Goal: Task Accomplishment & Management: Use online tool/utility

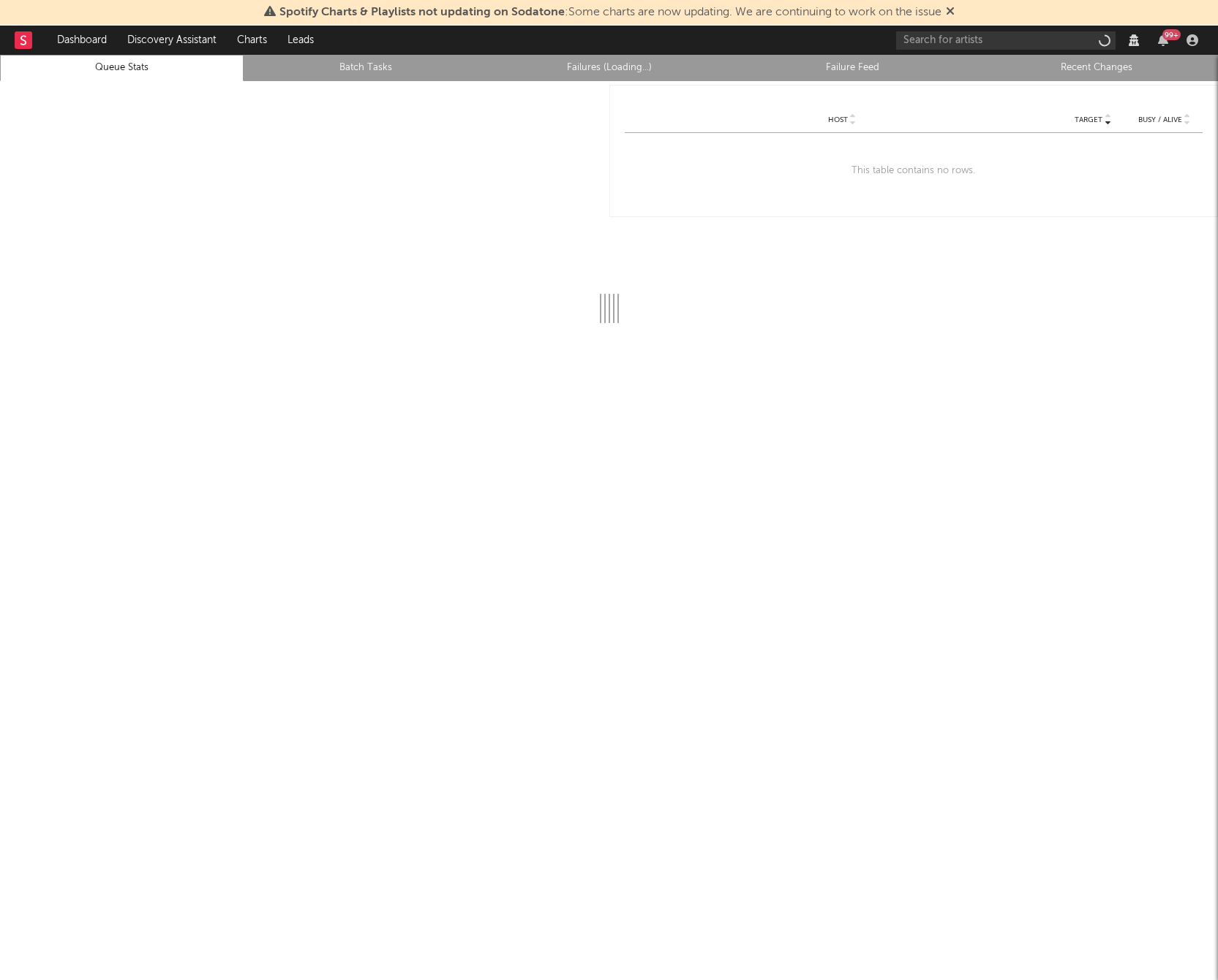
click at [25, 39] on rect at bounding box center [23, 40] width 17 height 17
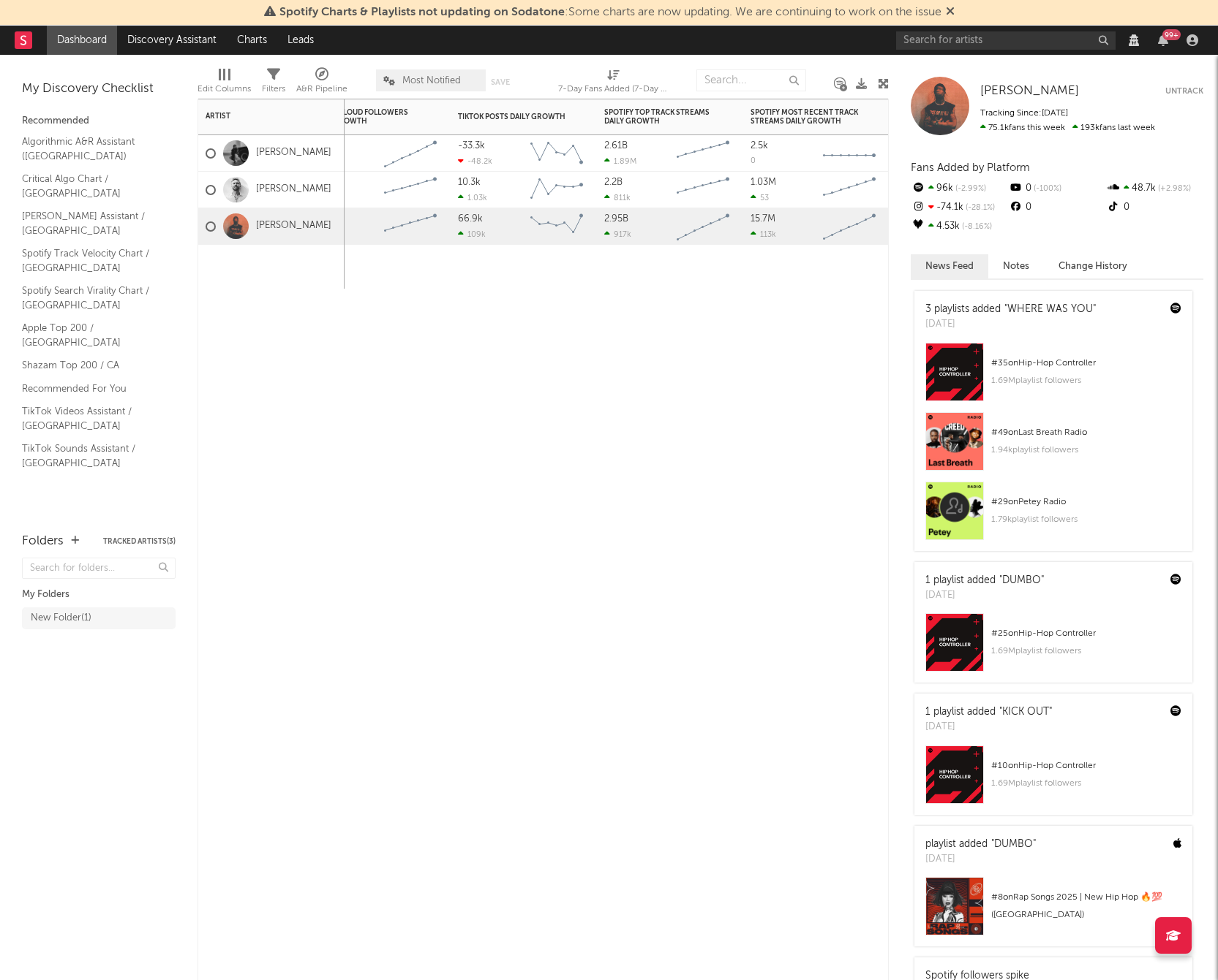
click at [382, 342] on div "Spotify Followers Daily Growth Instagram Followers Daily Growth YouTube Subscri…" at bounding box center [543, 539] width 691 height 882
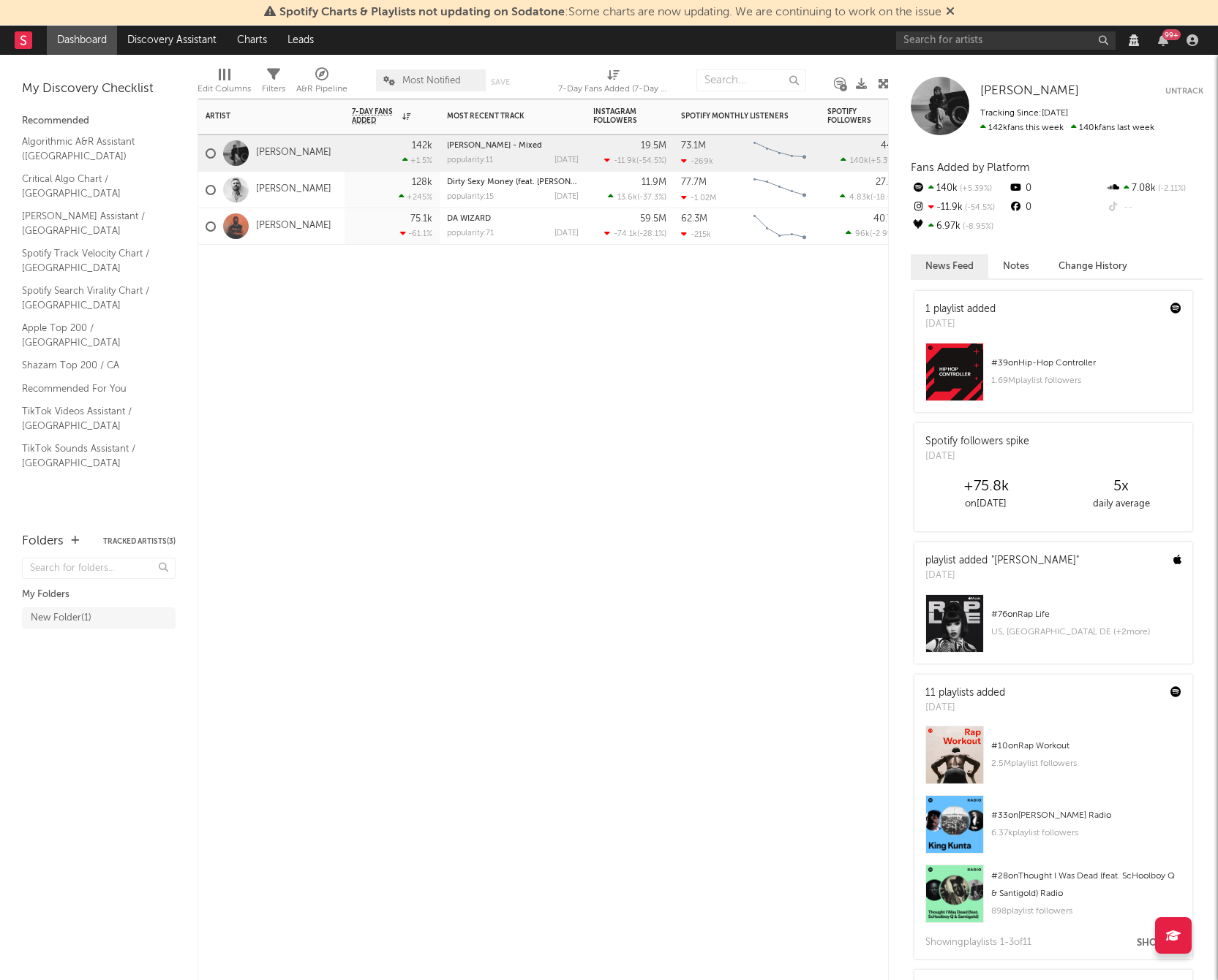
click at [304, 716] on div "Artist Notifications 7-Day Fans Added WoW % Change Most Recent Track Popularity…" at bounding box center [543, 539] width 691 height 882
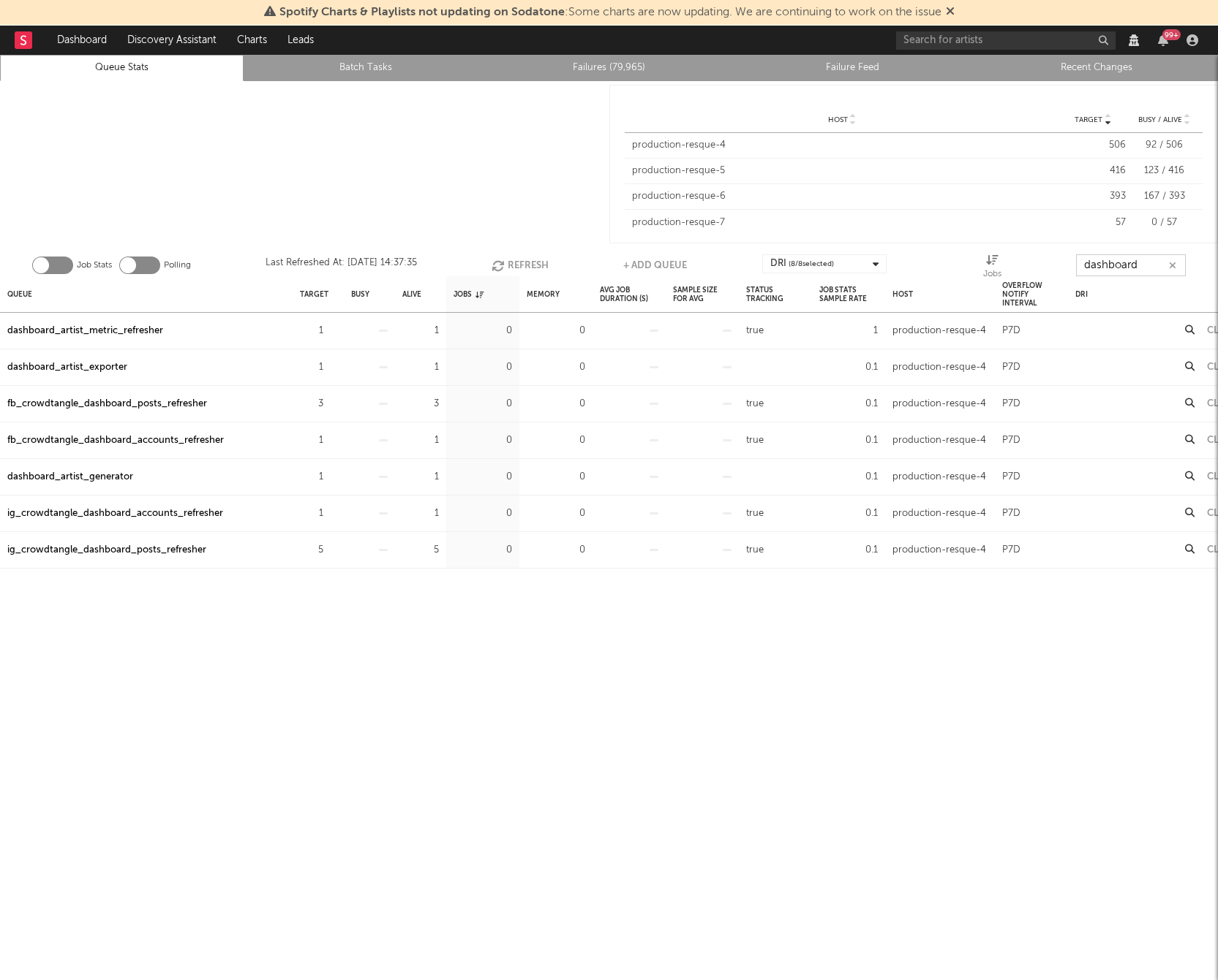
click at [1111, 263] on input "dashboard" at bounding box center [1131, 265] width 110 height 22
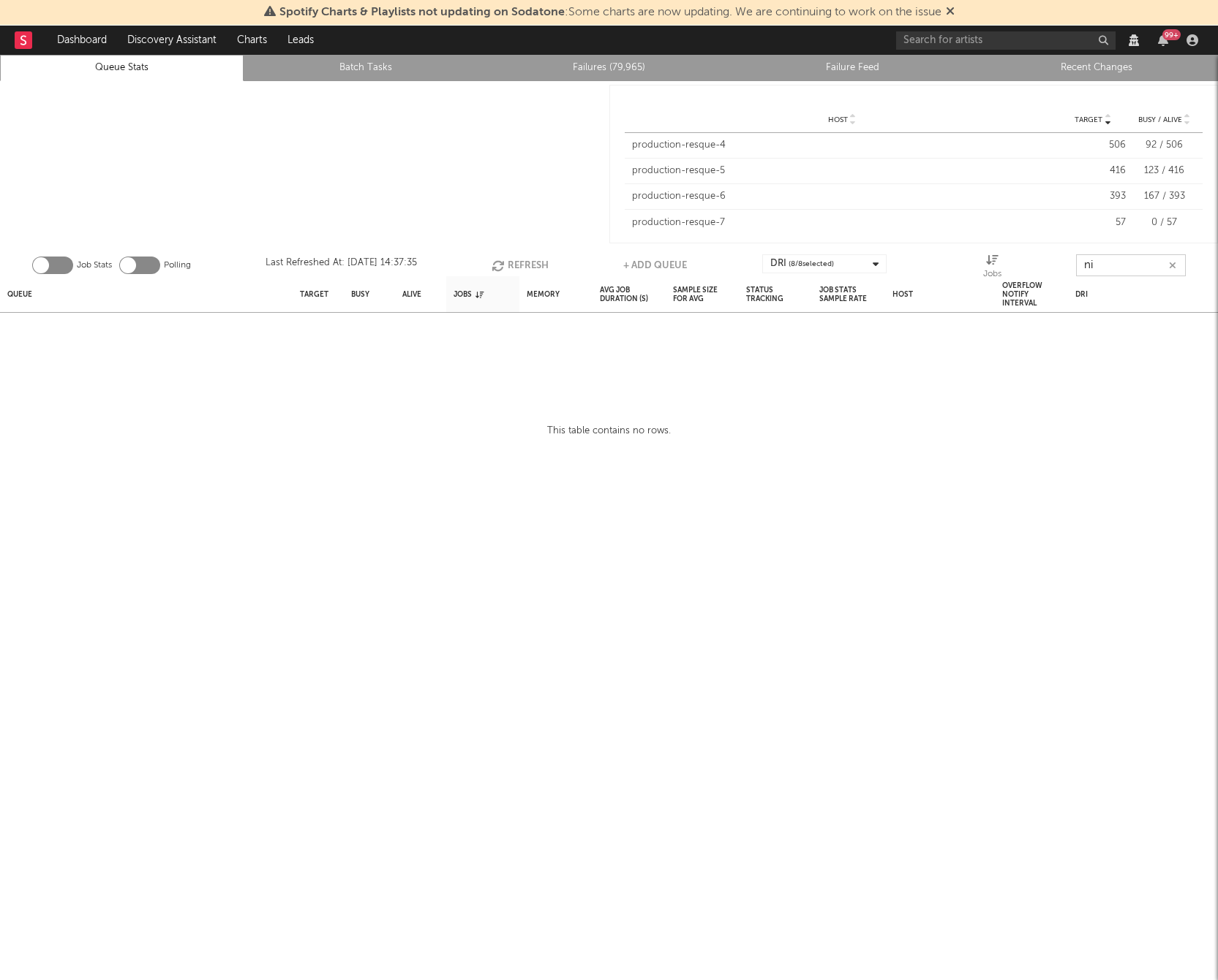
type input "n"
type input "s"
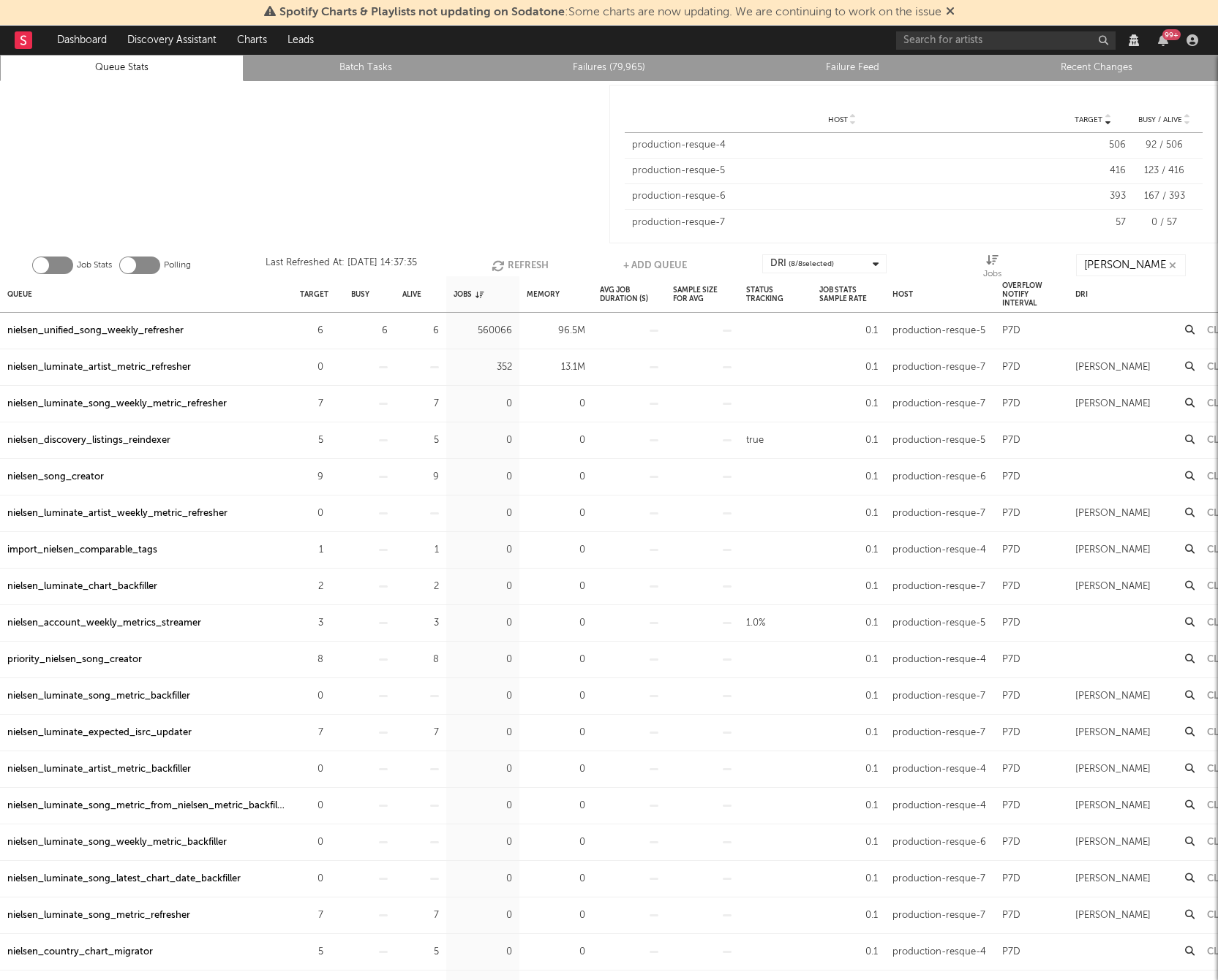
click at [540, 143] on div at bounding box center [304, 163] width 609 height 166
click at [1136, 266] on input "[PERSON_NAME]" at bounding box center [1131, 265] width 110 height 22
type input "nielsen_luminate"
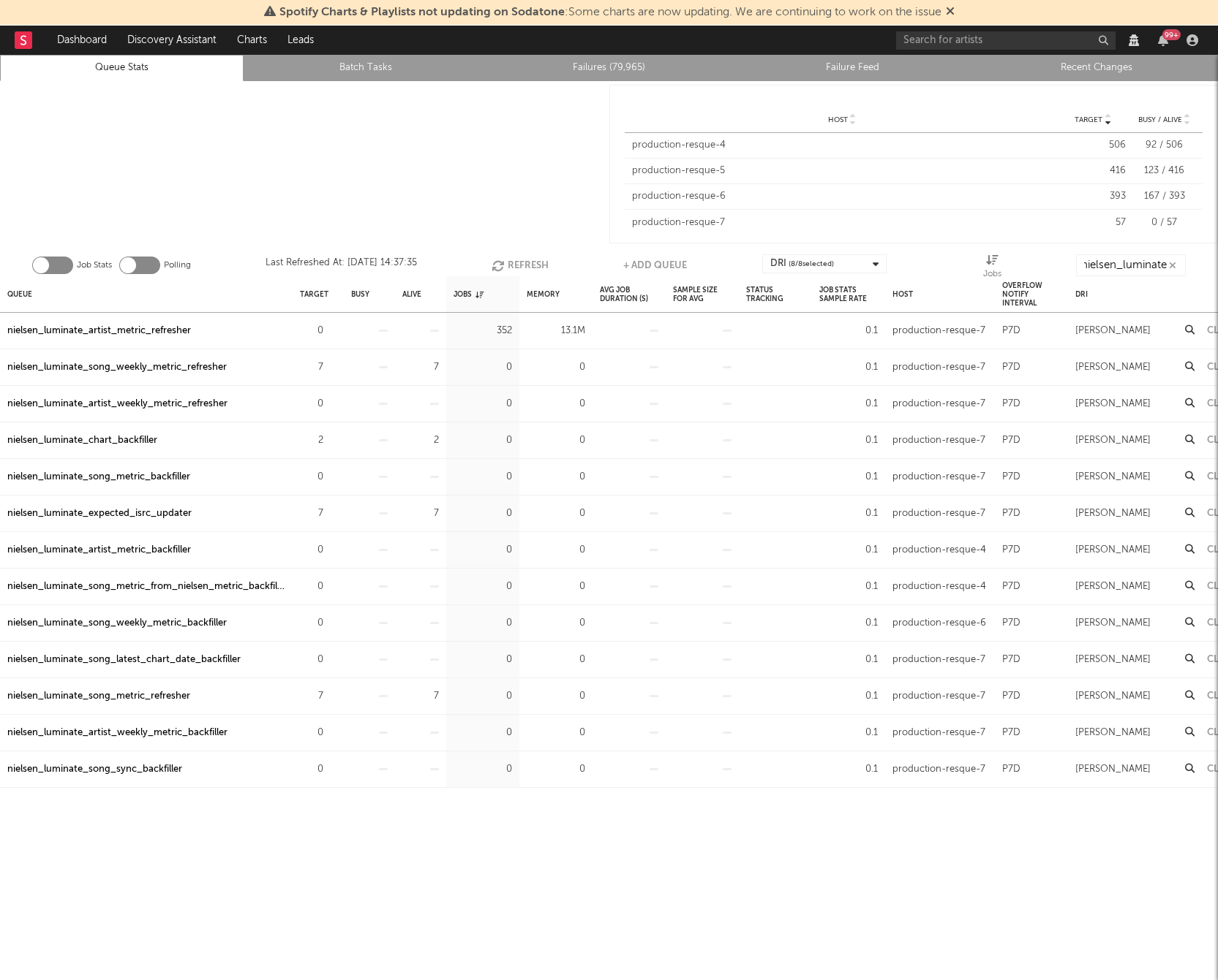
click at [125, 332] on div "nielsen_luminate_artist_metric_refresher" at bounding box center [98, 331] width 184 height 17
click at [120, 326] on div "nielsen_luminate_artist_metric_refresher" at bounding box center [98, 331] width 184 height 17
click at [331, 331] on icon "button" at bounding box center [331, 330] width 10 height 10
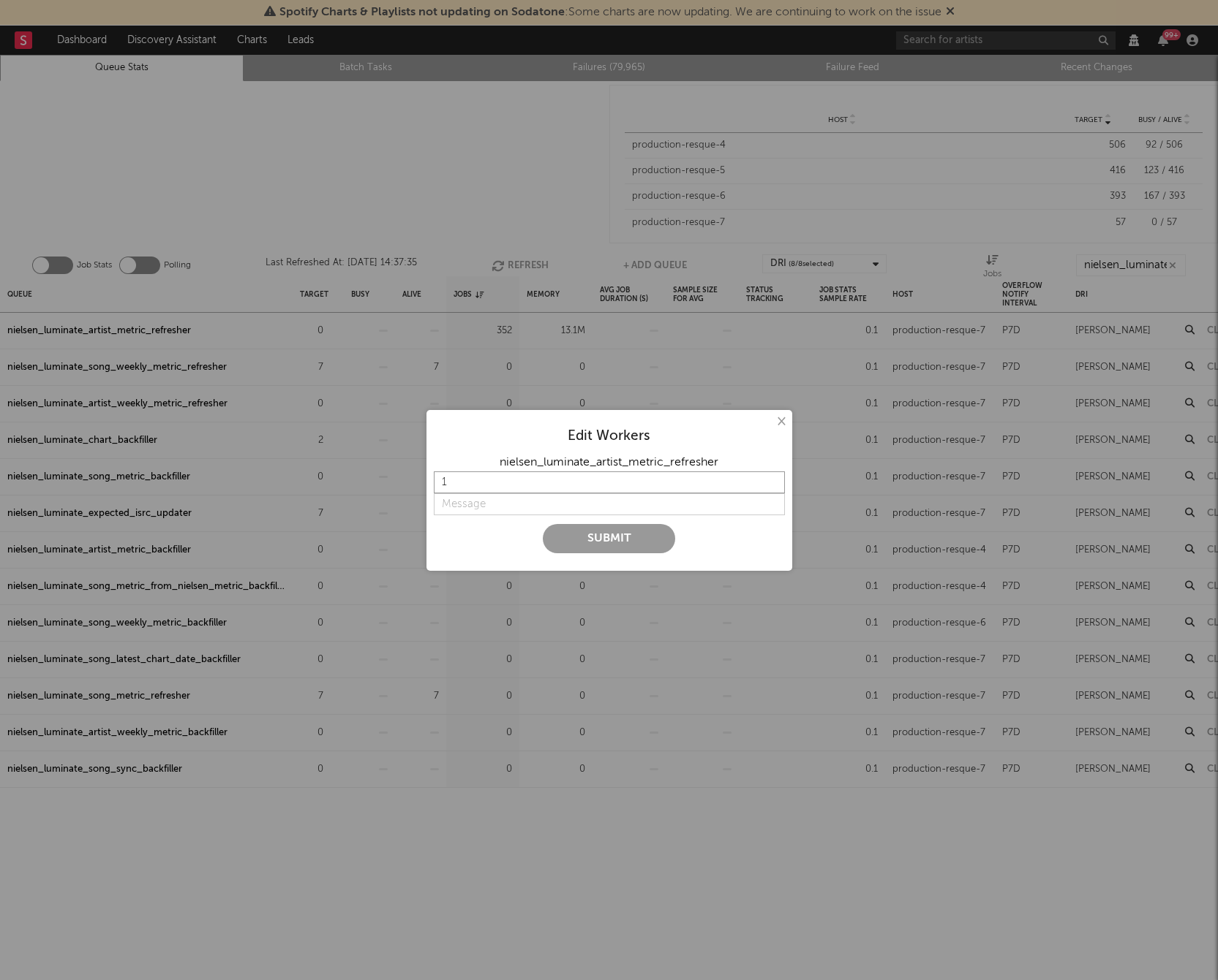
drag, startPoint x: 489, startPoint y: 480, endPoint x: 425, endPoint y: 480, distance: 64.0
click at [425, 480] on div "× Edit Workers nielsen_luminate_artist_metric_refresher 1 Submit" at bounding box center [609, 490] width 1218 height 980
type input "3"
click at [484, 510] on input "string" at bounding box center [609, 503] width 351 height 22
type input "Enable"
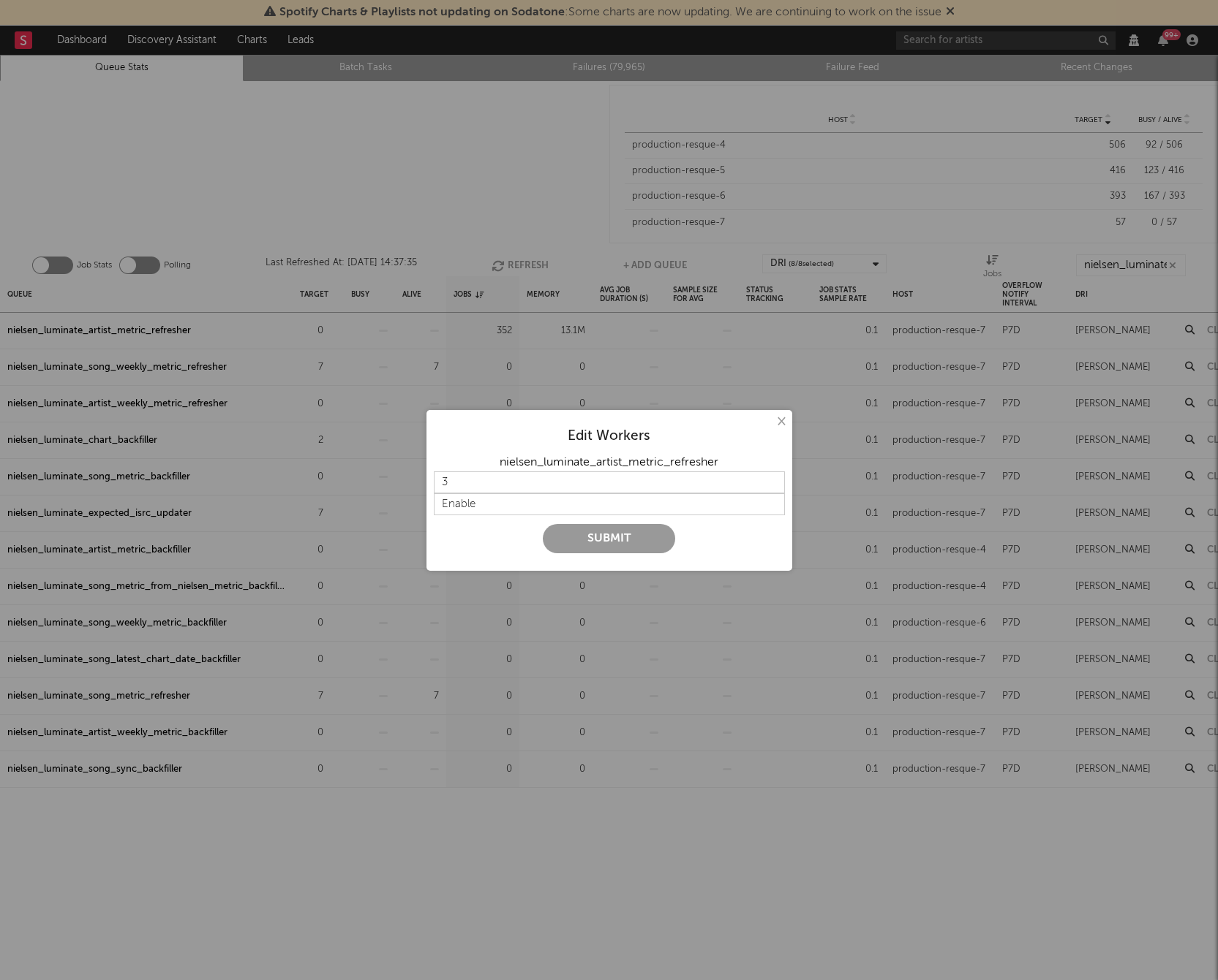
click at [606, 537] on button "Submit" at bounding box center [609, 539] width 132 height 30
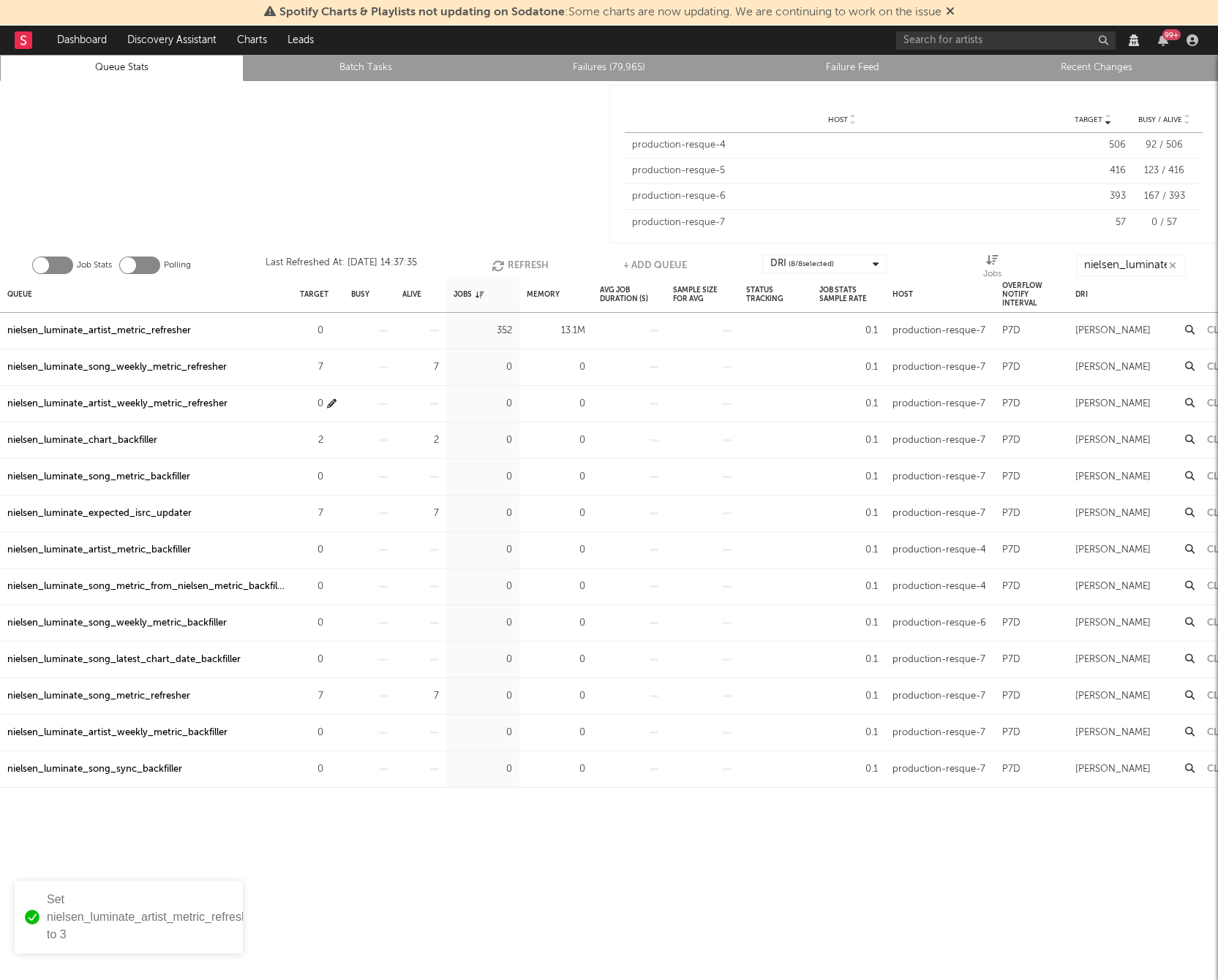
click at [329, 406] on icon "button" at bounding box center [331, 403] width 10 height 10
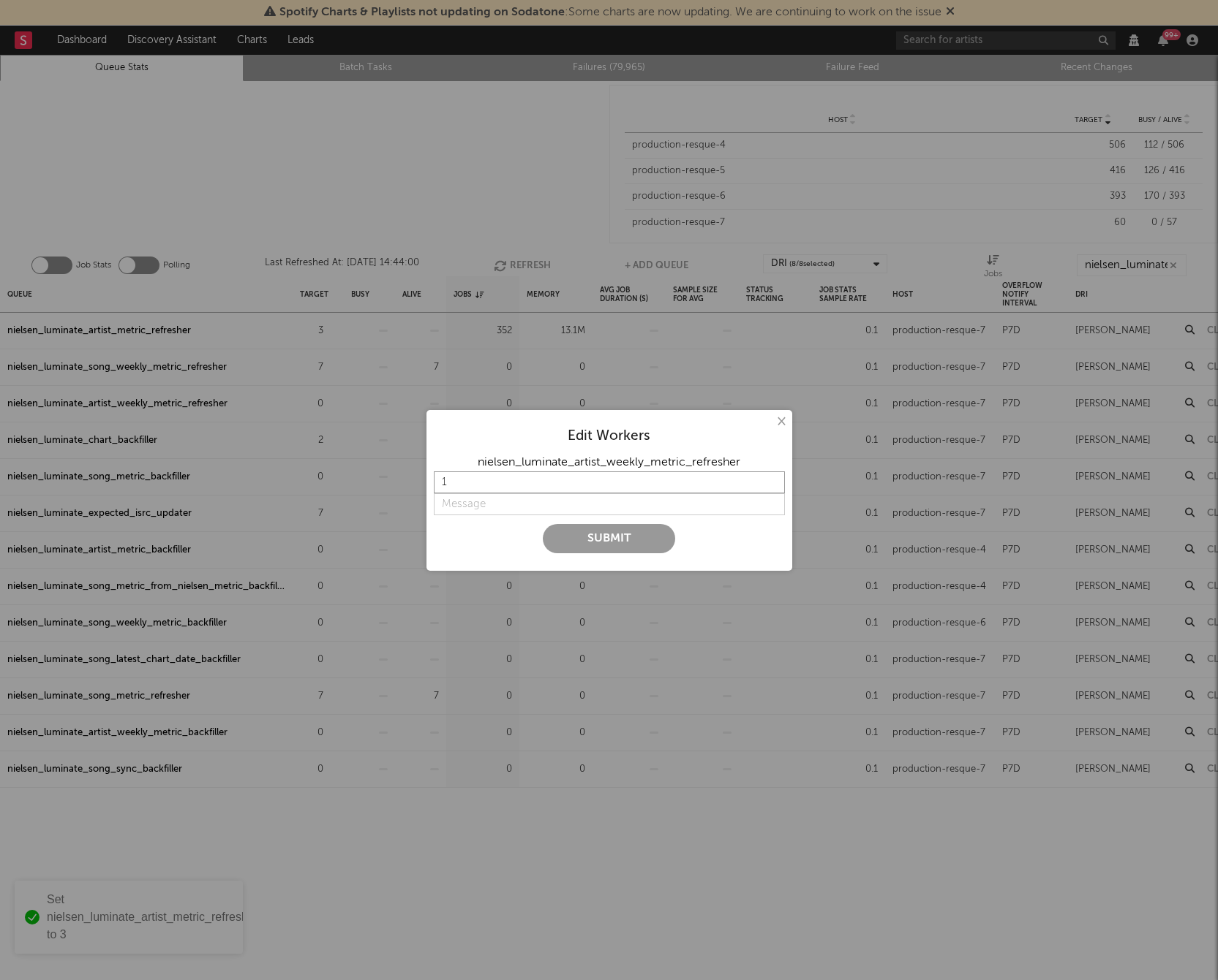
drag, startPoint x: 470, startPoint y: 485, endPoint x: 365, endPoint y: 483, distance: 105.0
click at [370, 483] on div "× Edit Workers nielsen_luminate_artist_weekly_metric_refresher 1 Submit" at bounding box center [609, 490] width 1218 height 980
type input "3"
click at [457, 509] on input "string" at bounding box center [609, 503] width 351 height 22
type input "e"
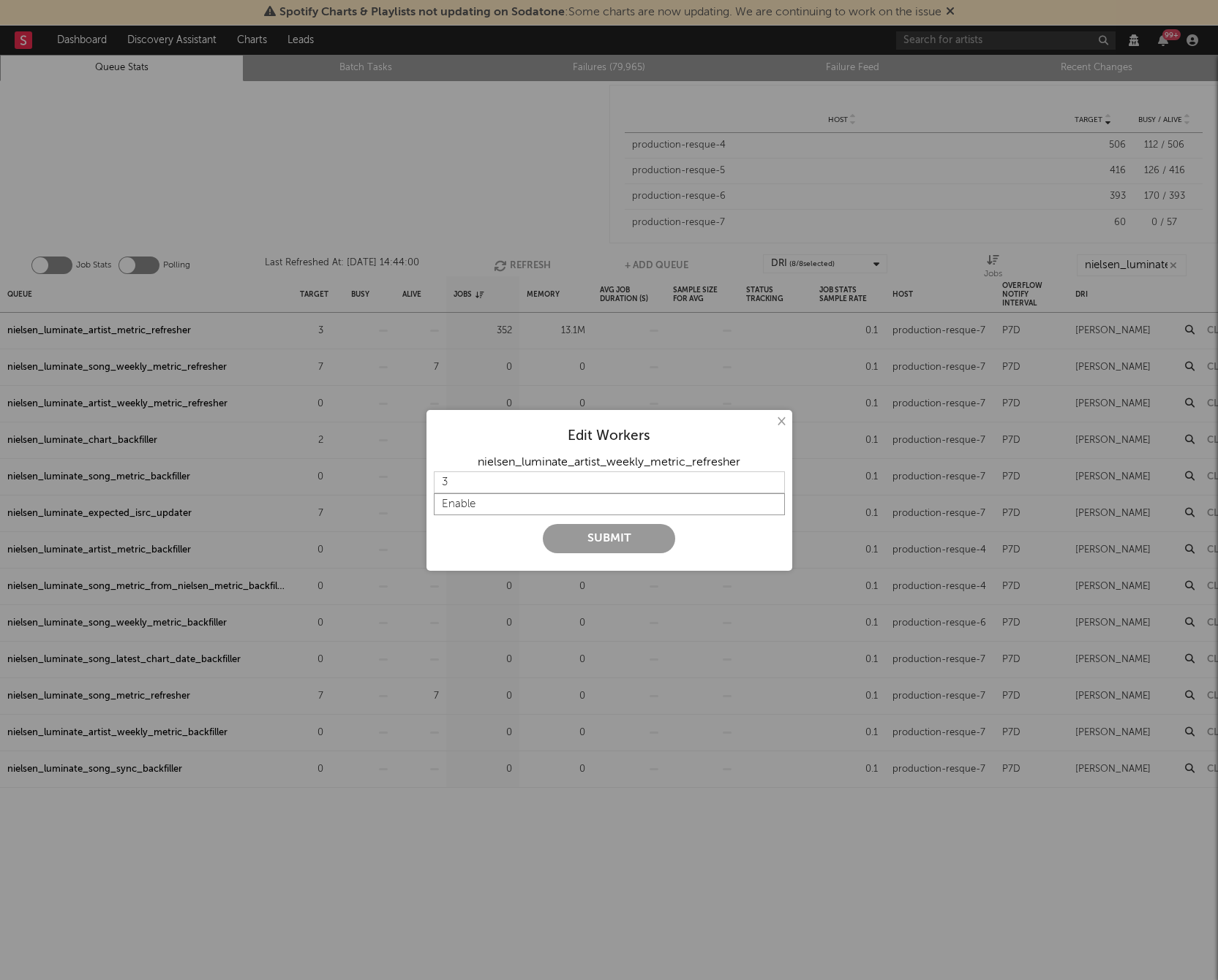
type input "Enable"
click at [626, 539] on button "Submit" at bounding box center [609, 539] width 132 height 30
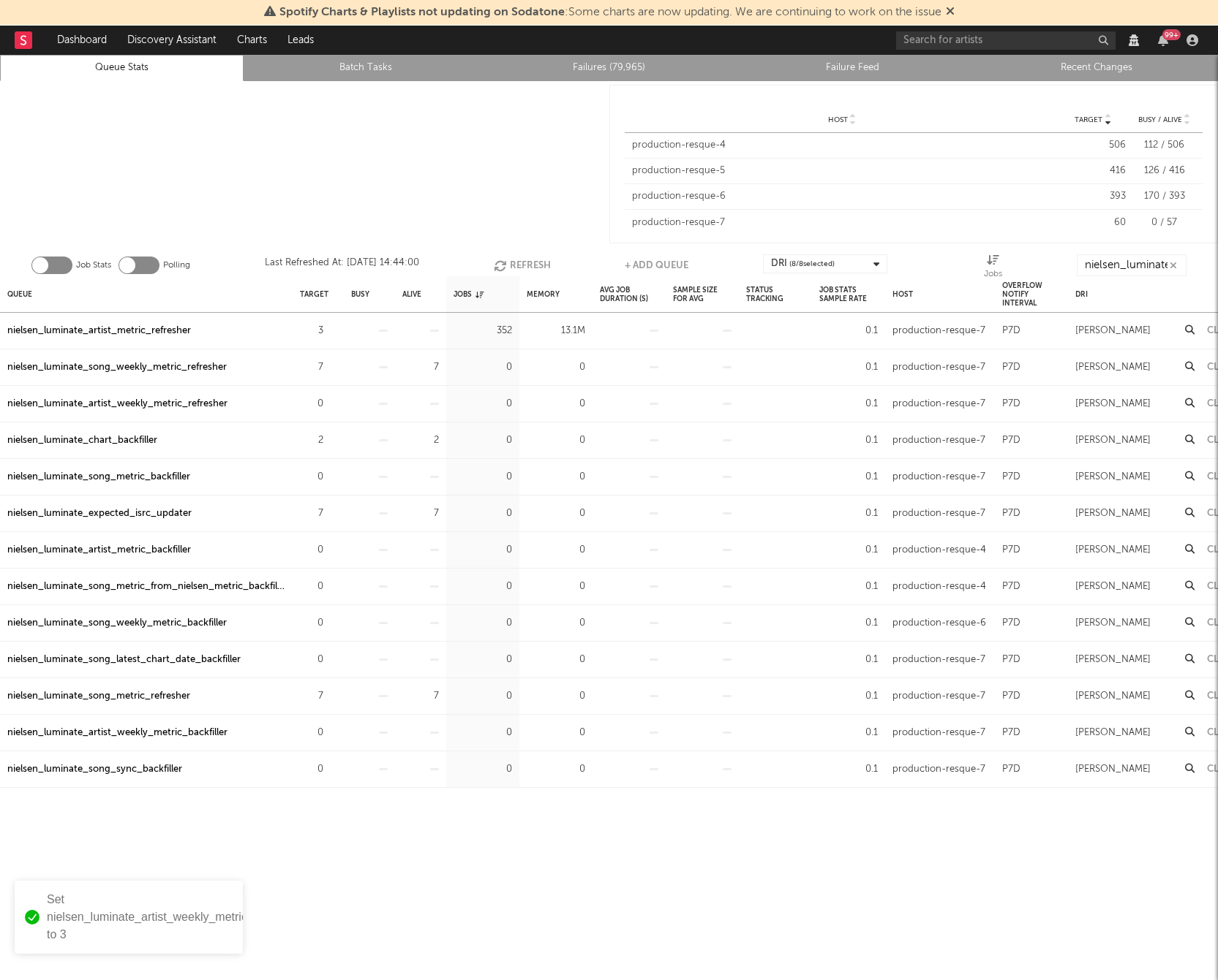
click at [353, 177] on div at bounding box center [304, 163] width 609 height 166
click at [216, 879] on div "Queue Target Busy Alive Jobs Memory Avg Job Duration (s) Sample Size For Avg St…" at bounding box center [609, 641] width 1218 height 730
click at [218, 844] on div "Queue Target Busy Alive Jobs Memory Avg Job Duration (s) Sample Size For Avg St…" at bounding box center [609, 641] width 1218 height 730
click at [106, 332] on div "nielsen_luminate_artist_metric_refresher" at bounding box center [98, 331] width 184 height 17
